Goal: Task Accomplishment & Management: Manage account settings

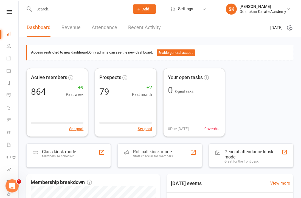
click at [65, 8] on input "text" at bounding box center [78, 9] width 93 height 8
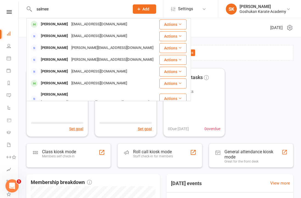
type input "[PERSON_NAME]"
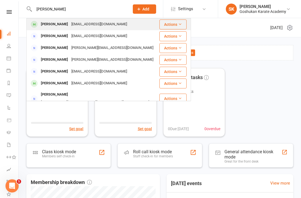
drag, startPoint x: 65, startPoint y: 8, endPoint x: 55, endPoint y: 27, distance: 21.5
click at [55, 27] on div "[PERSON_NAME]" at bounding box center [54, 24] width 30 height 8
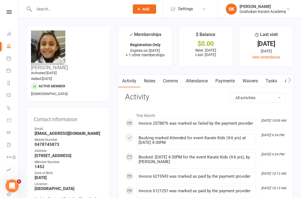
click at [197, 80] on link "Attendance" at bounding box center [197, 81] width 30 height 13
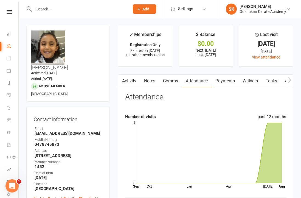
click at [171, 81] on link "Comms" at bounding box center [170, 81] width 23 height 13
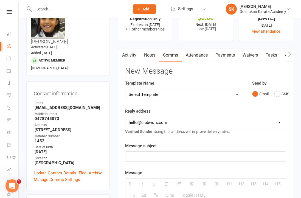
scroll to position [18, 0]
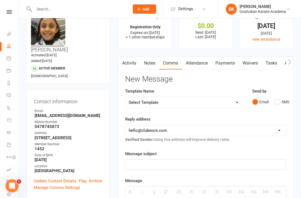
click at [131, 61] on link "Activity" at bounding box center [129, 63] width 22 height 13
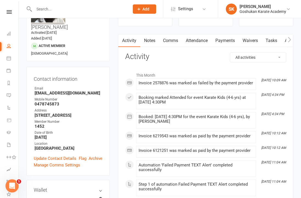
scroll to position [13, 0]
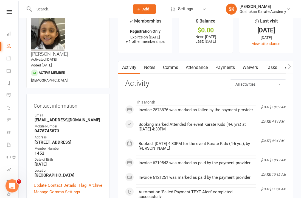
click at [225, 70] on link "Payments" at bounding box center [224, 67] width 27 height 13
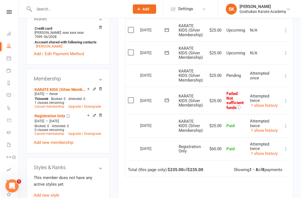
scroll to position [218, 0]
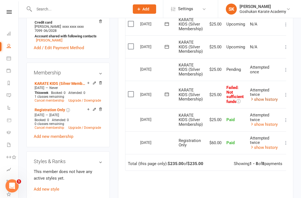
click at [262, 97] on link "show history" at bounding box center [264, 99] width 28 height 5
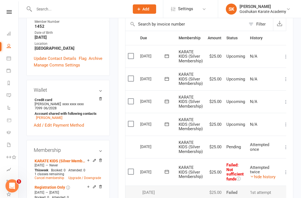
scroll to position [174, 0]
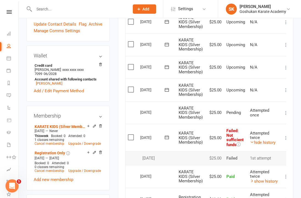
click at [114, 135] on main "✓ Memberships Registration Only Expires on [DATE] + 1 other memberships $ Balan…" at bounding box center [205, 81] width 183 height 461
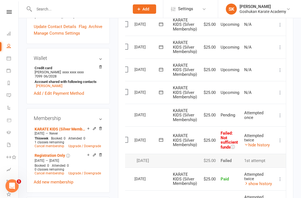
scroll to position [0, 7]
click at [280, 137] on icon at bounding box center [279, 139] width 5 height 5
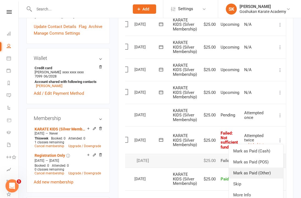
click at [246, 171] on link "Mark as Paid (Other)" at bounding box center [256, 172] width 54 height 11
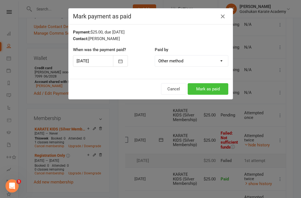
click at [206, 89] on button "Mark as paid" at bounding box center [208, 89] width 41 height 12
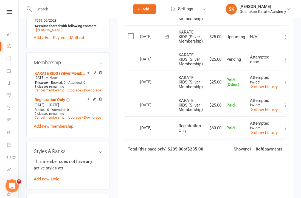
scroll to position [230, 0]
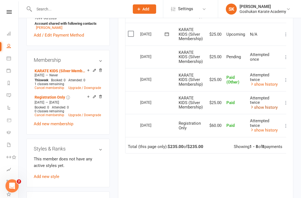
click at [263, 105] on link "show history" at bounding box center [264, 107] width 28 height 5
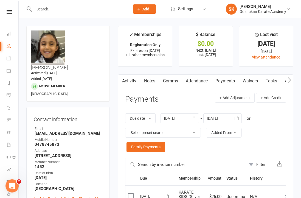
scroll to position [0, 0]
